Goal: Task Accomplishment & Management: Use online tool/utility

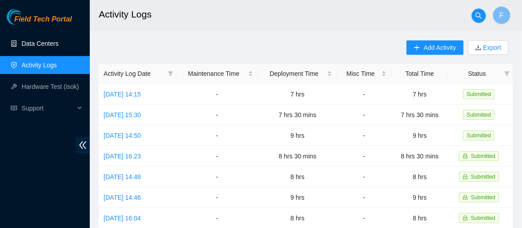
click at [49, 40] on link "Data Centers" at bounding box center [40, 43] width 37 height 7
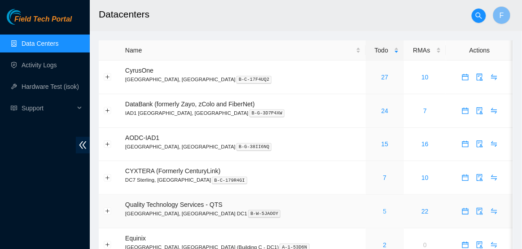
click at [383, 210] on link "5" at bounding box center [385, 211] width 4 height 7
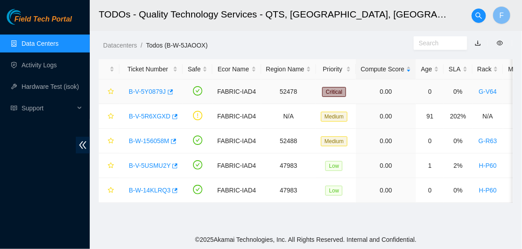
click at [148, 93] on link "B-V-5Y0879J" at bounding box center [147, 91] width 37 height 7
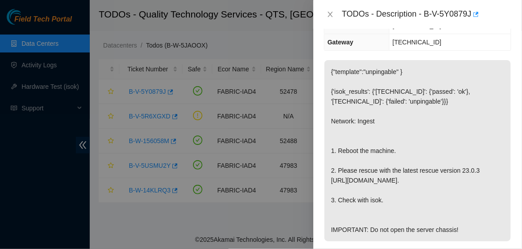
scroll to position [105, 0]
click at [333, 16] on icon "close" at bounding box center [330, 14] width 7 height 7
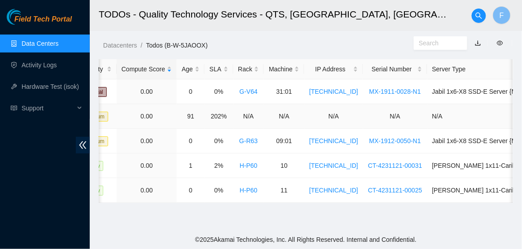
scroll to position [0, 0]
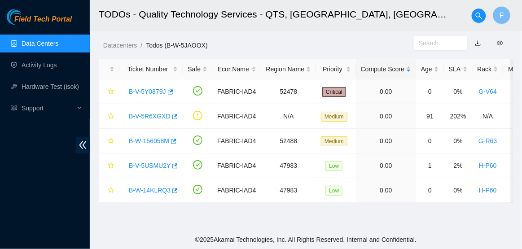
click at [46, 46] on link "Data Centers" at bounding box center [40, 43] width 37 height 7
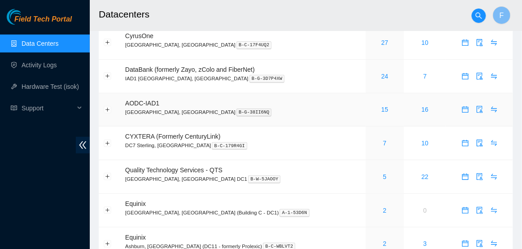
scroll to position [51, 0]
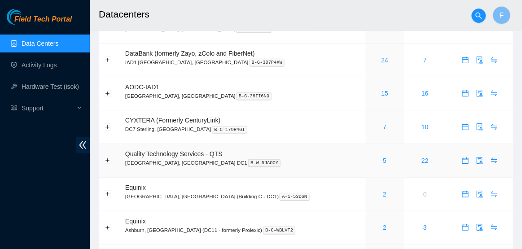
click at [371, 162] on div "5" at bounding box center [385, 161] width 28 height 10
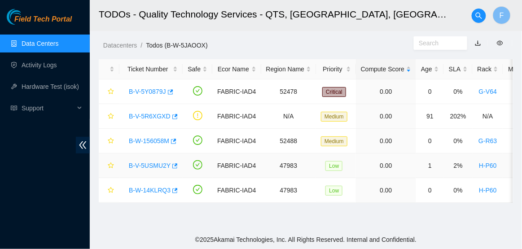
click at [152, 166] on link "B-V-5USMU2Y" at bounding box center [150, 165] width 42 height 7
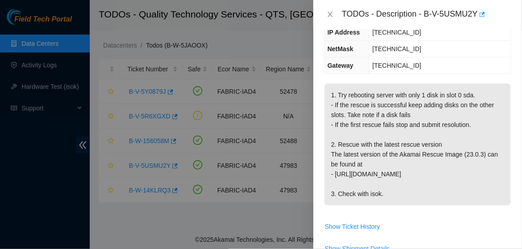
scroll to position [148, 0]
click at [330, 14] on icon "close" at bounding box center [329, 14] width 5 height 5
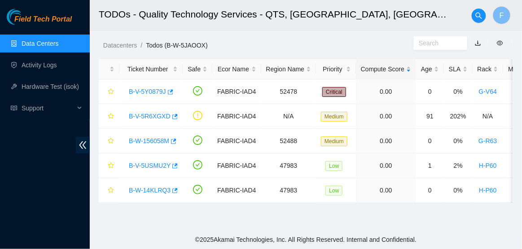
scroll to position [139, 0]
click at [141, 187] on link "B-W-14KLRQ3" at bounding box center [150, 190] width 42 height 7
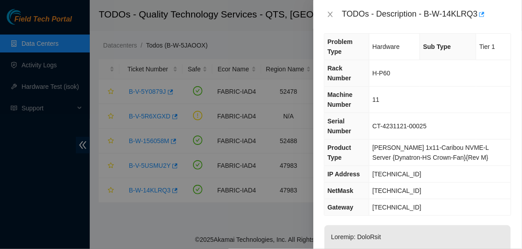
scroll to position [0, 0]
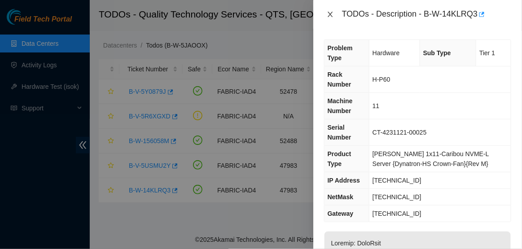
click at [330, 16] on icon "close" at bounding box center [330, 14] width 7 height 7
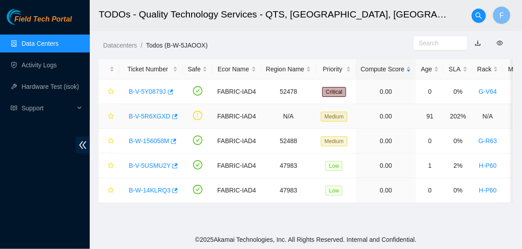
click at [146, 116] on link "B-V-5R6XGXD" at bounding box center [150, 116] width 42 height 7
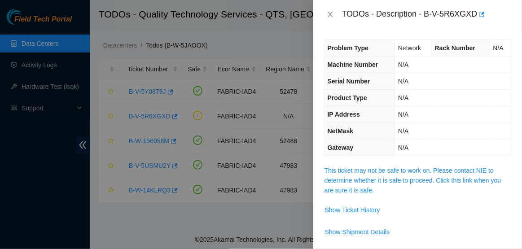
click at [353, 175] on span "This ticket may not be safe to work on. Please contact NIE to determine whether…" at bounding box center [417, 181] width 186 height 30
click at [362, 170] on link "This ticket may not be safe to work on. Please contact NIE to determine whether…" at bounding box center [412, 180] width 177 height 27
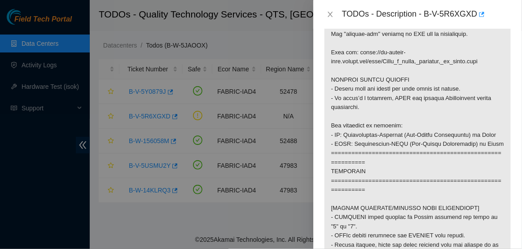
scroll to position [218, 0]
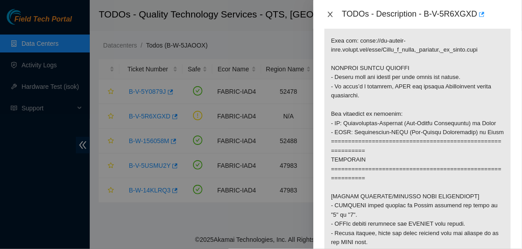
click at [332, 14] on icon "close" at bounding box center [330, 14] width 7 height 7
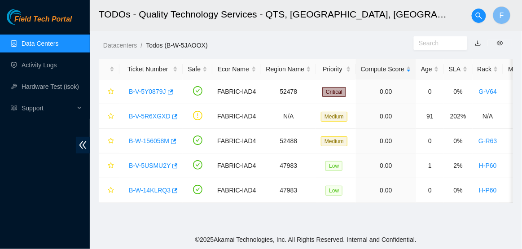
scroll to position [248, 0]
click at [149, 91] on link "B-V-5Y0879J" at bounding box center [147, 91] width 37 height 7
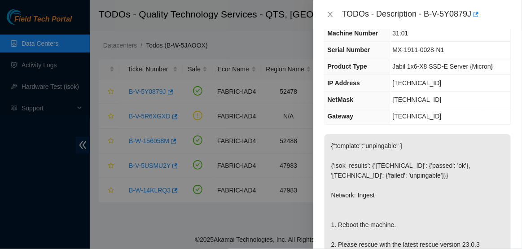
scroll to position [0, 0]
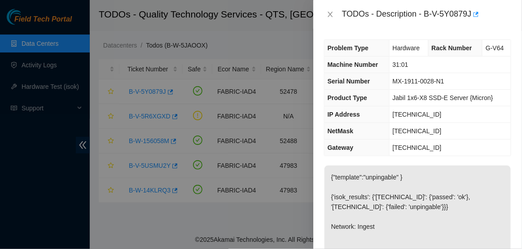
click at [56, 92] on div at bounding box center [261, 124] width 522 height 249
click at [333, 14] on icon "close" at bounding box center [330, 14] width 7 height 7
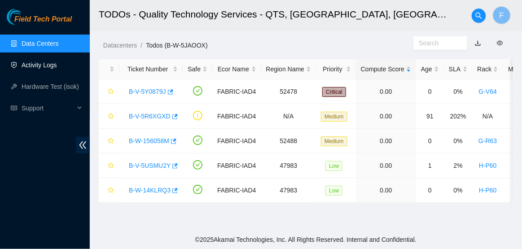
click at [47, 68] on link "Activity Logs" at bounding box center [39, 64] width 35 height 7
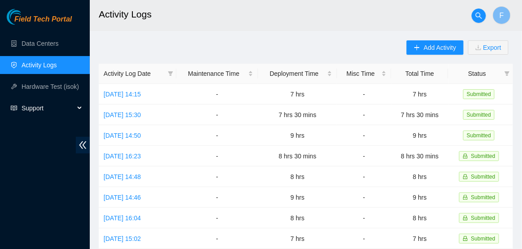
click at [52, 108] on span "Support" at bounding box center [48, 108] width 53 height 18
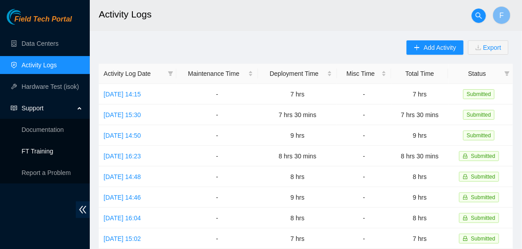
click at [53, 152] on link "FT Training" at bounding box center [38, 151] width 32 height 7
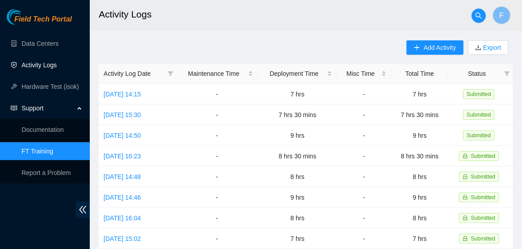
click at [49, 63] on link "Activity Logs" at bounding box center [39, 64] width 35 height 7
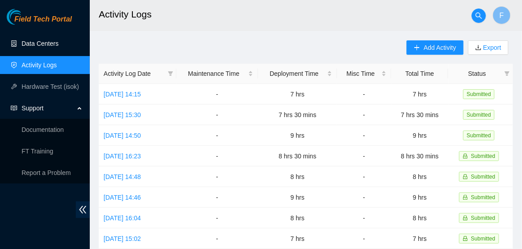
click at [45, 40] on link "Data Centers" at bounding box center [40, 43] width 37 height 7
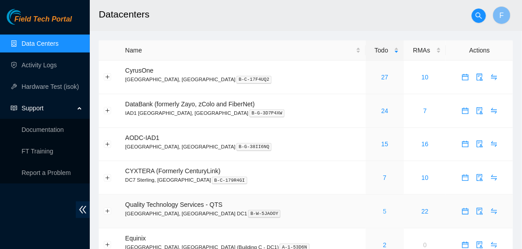
click at [383, 211] on link "5" at bounding box center [385, 211] width 4 height 7
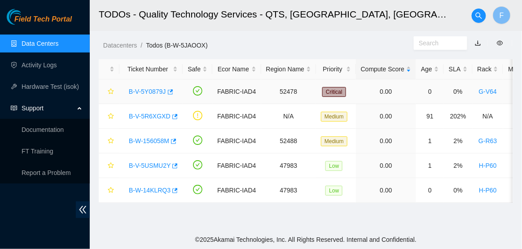
click at [154, 91] on link "B-V-5Y0879J" at bounding box center [147, 91] width 37 height 7
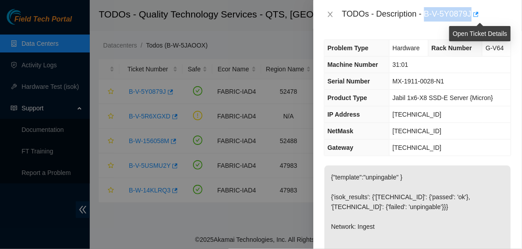
drag, startPoint x: 428, startPoint y: 14, endPoint x: 477, endPoint y: 11, distance: 49.9
click at [477, 11] on div "TODOs - Description - B-V-5Y0879J" at bounding box center [426, 14] width 169 height 14
copy div "B-V-5Y0879J"
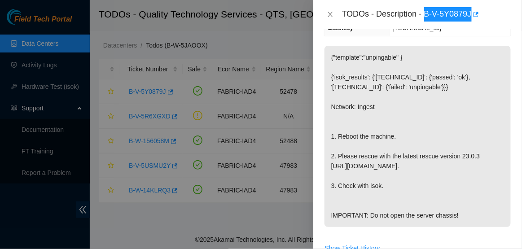
scroll to position [130, 0]
